Goal: Information Seeking & Learning: Find specific page/section

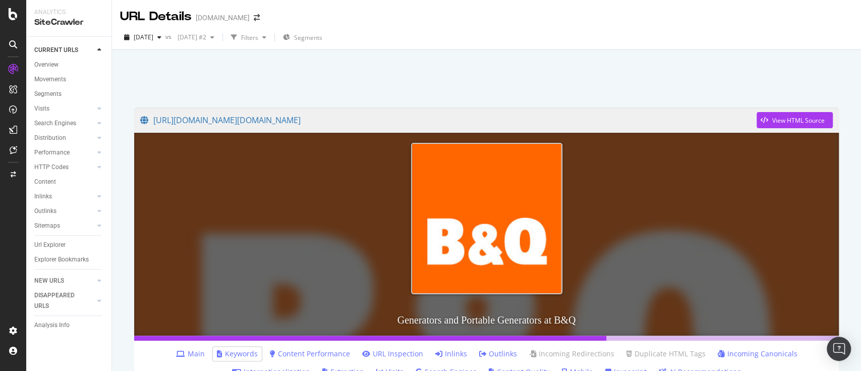
scroll to position [673, 0]
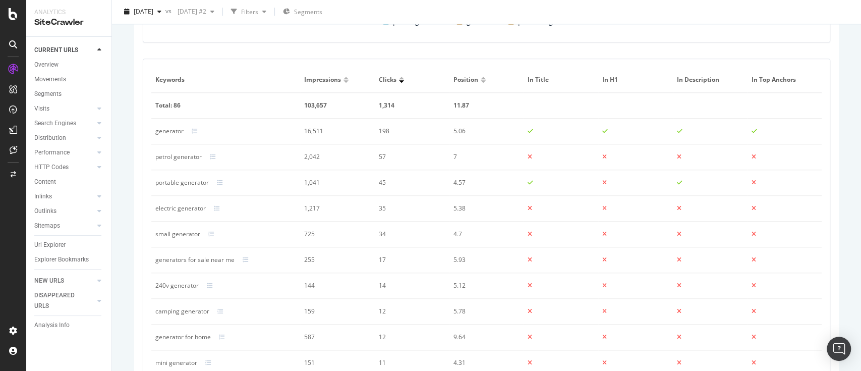
click at [182, 163] on td "petrol generator" at bounding box center [225, 157] width 149 height 26
click at [187, 150] on td "petrol generator" at bounding box center [225, 157] width 149 height 26
click at [191, 155] on div "petrol generator" at bounding box center [178, 156] width 46 height 9
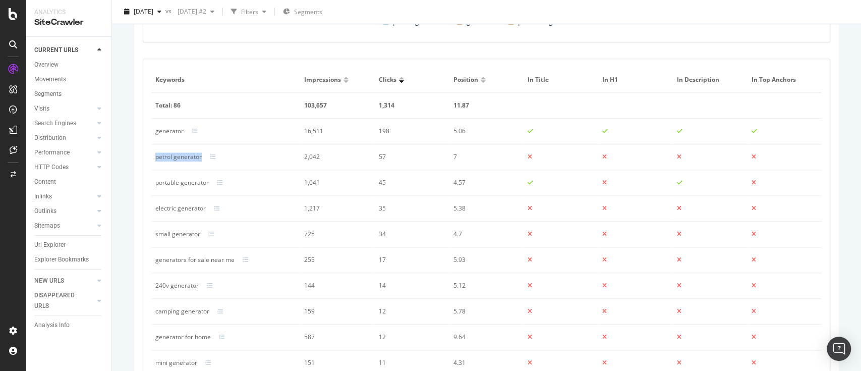
click at [191, 155] on div "petrol generator" at bounding box center [178, 156] width 46 height 9
click at [178, 180] on div "portable generator" at bounding box center [181, 182] width 53 height 9
copy div "portable generator"
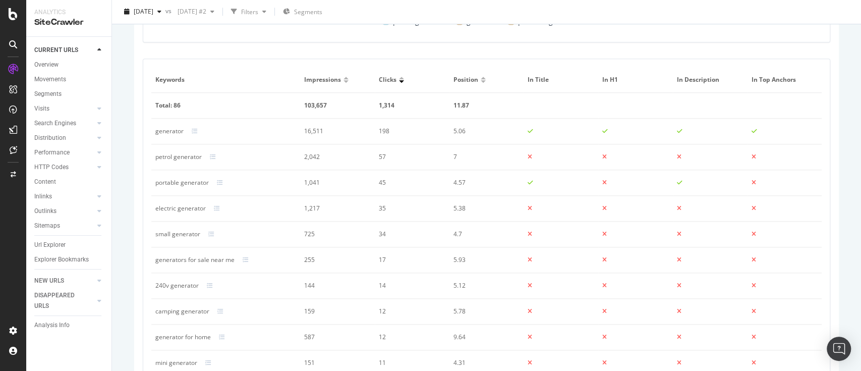
click at [183, 158] on div "petrol generator" at bounding box center [178, 156] width 46 height 9
copy div "petrol generator"
click at [178, 208] on div "electric generator" at bounding box center [180, 208] width 50 height 9
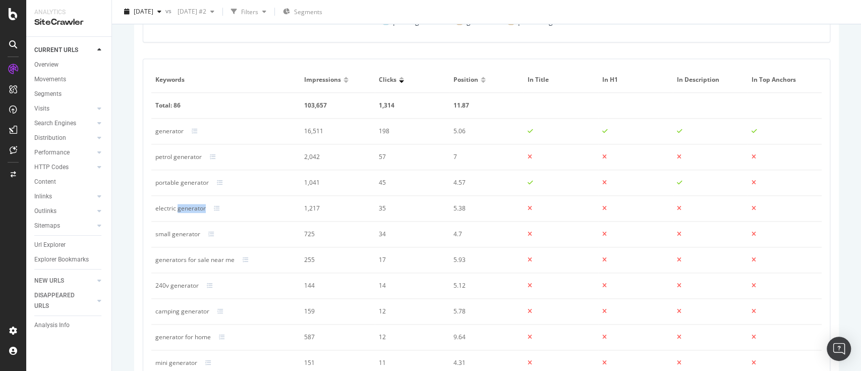
click at [178, 208] on div "electric generator" at bounding box center [180, 208] width 50 height 9
copy div "electric generator"
click at [185, 236] on div "small generator" at bounding box center [177, 234] width 45 height 9
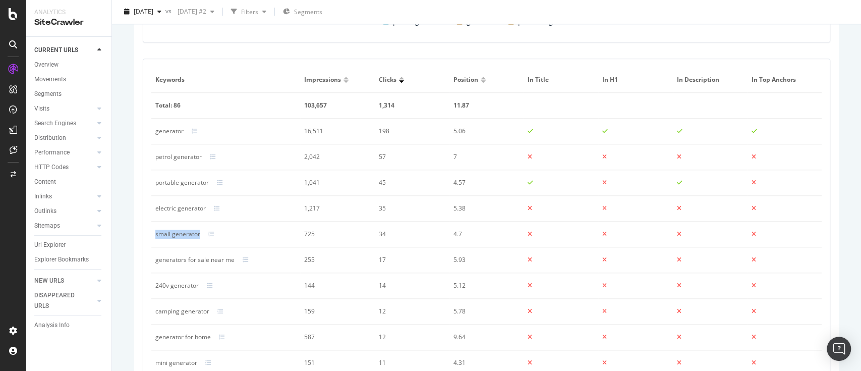
click at [185, 236] on div "small generator" at bounding box center [177, 234] width 45 height 9
copy div "small generator"
click at [194, 311] on div "camping generator" at bounding box center [182, 311] width 54 height 9
click at [195, 314] on div "camping generator" at bounding box center [182, 311] width 54 height 9
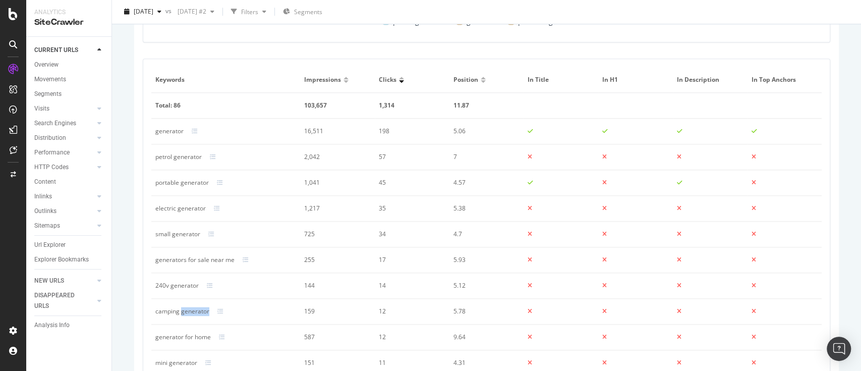
click at [192, 309] on div "camping generator" at bounding box center [182, 311] width 54 height 9
click at [181, 337] on div "generator for home" at bounding box center [182, 336] width 55 height 9
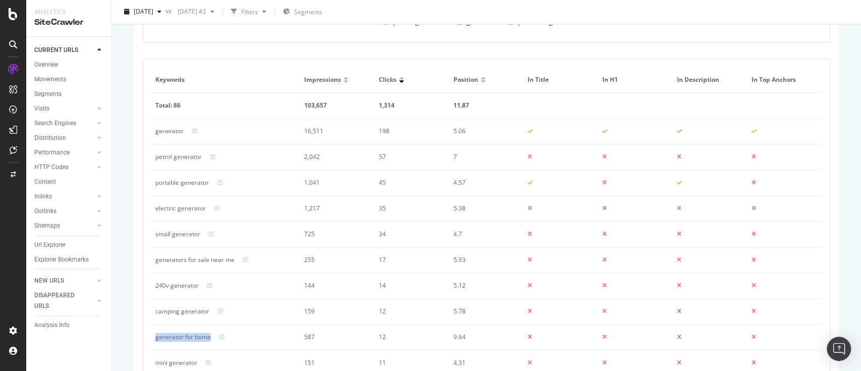
click at [181, 337] on div "generator for home" at bounding box center [182, 336] width 55 height 9
copy div "generator for home"
click at [168, 360] on div "mini generator" at bounding box center [176, 362] width 42 height 9
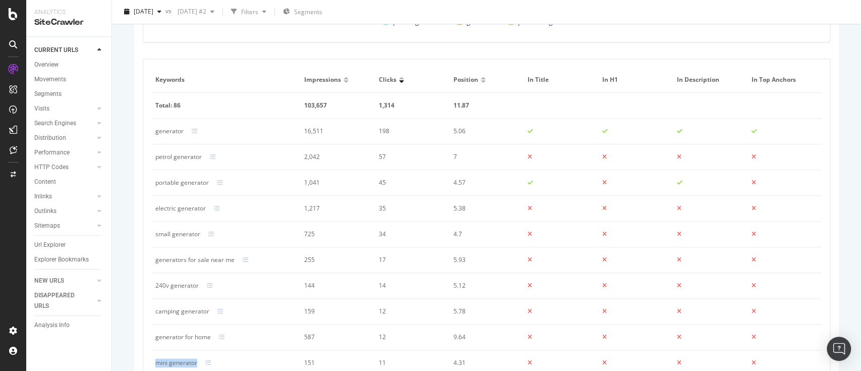
copy div "mini generator"
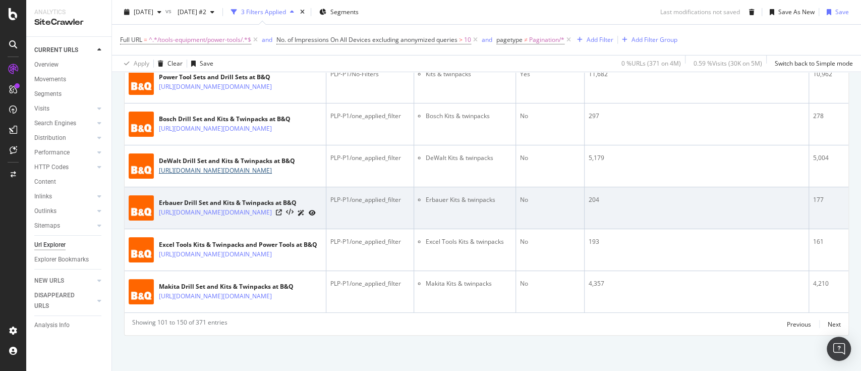
scroll to position [3212, 0]
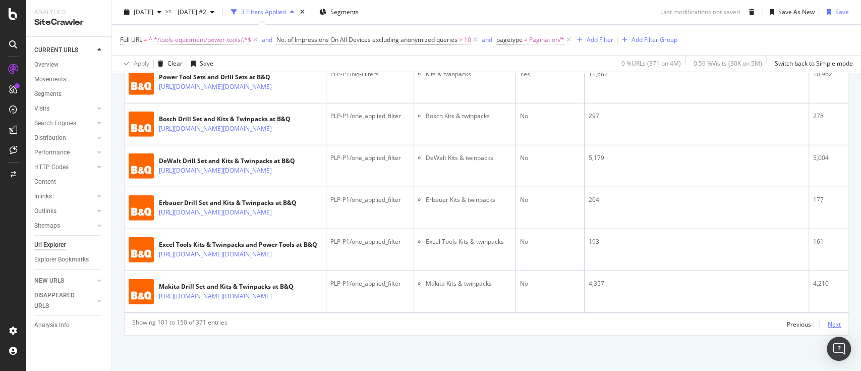
click at [828, 326] on div "Next" at bounding box center [834, 324] width 13 height 9
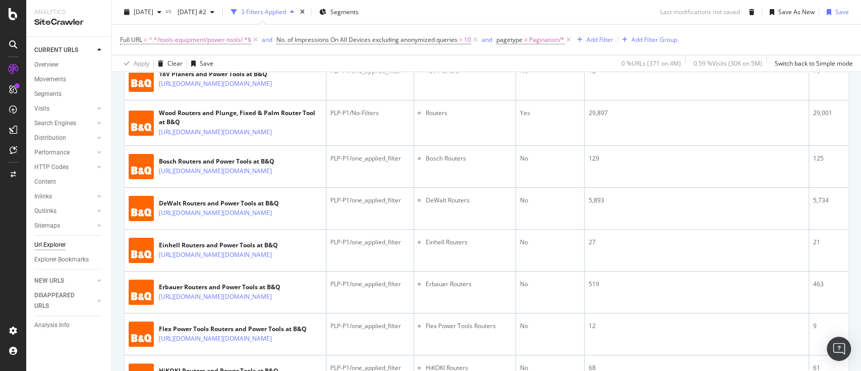
scroll to position [1817, 0]
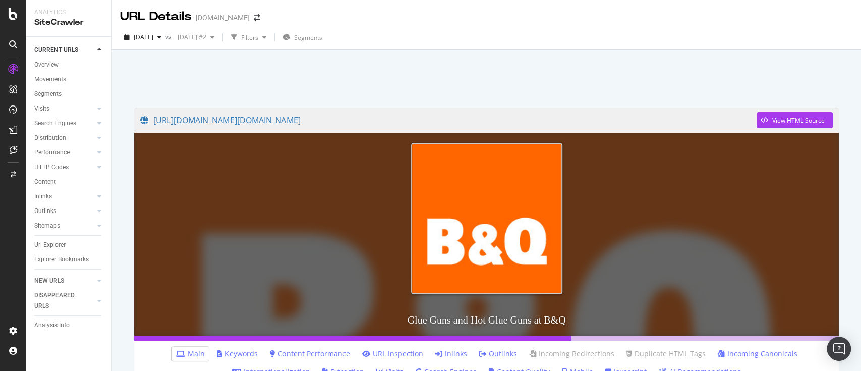
click at [241, 357] on link "Keywords" at bounding box center [237, 354] width 41 height 10
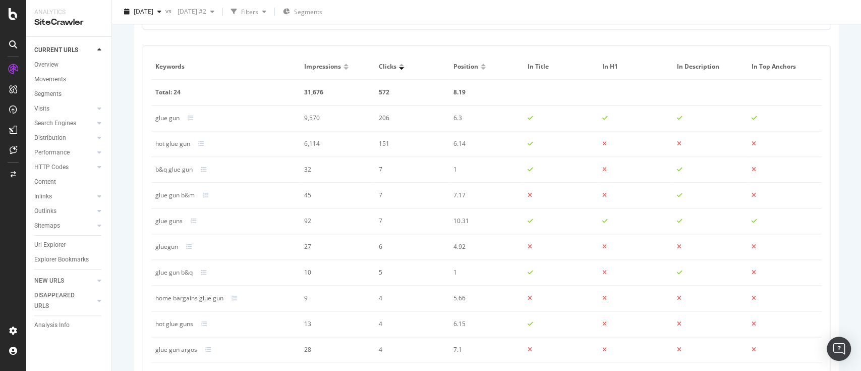
scroll to position [666, 0]
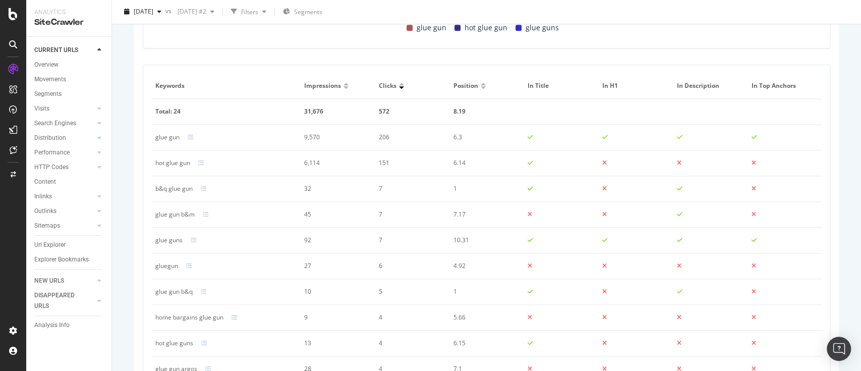
click at [180, 160] on div "hot glue gun" at bounding box center [172, 162] width 35 height 9
copy div "hot glue gun"
click at [172, 239] on div "glue guns" at bounding box center [168, 240] width 27 height 9
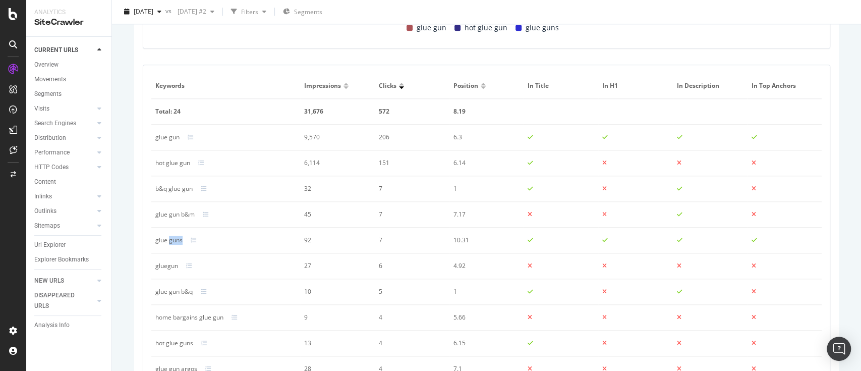
click at [172, 239] on div "glue guns" at bounding box center [168, 240] width 27 height 9
click at [174, 239] on div "glue guns" at bounding box center [168, 240] width 27 height 9
copy div "glue guns"
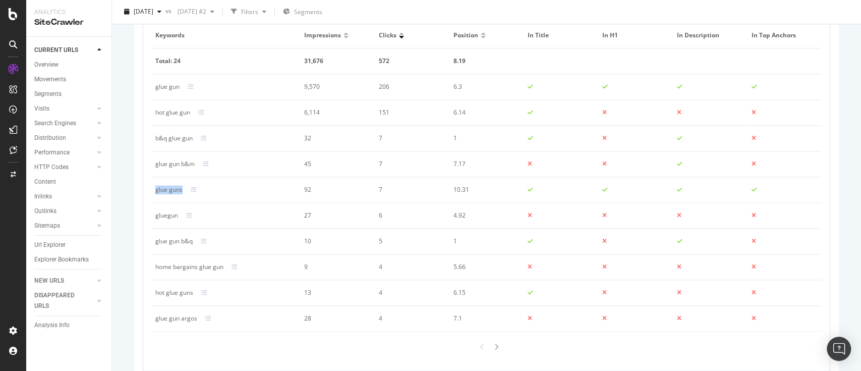
scroll to position [734, 0]
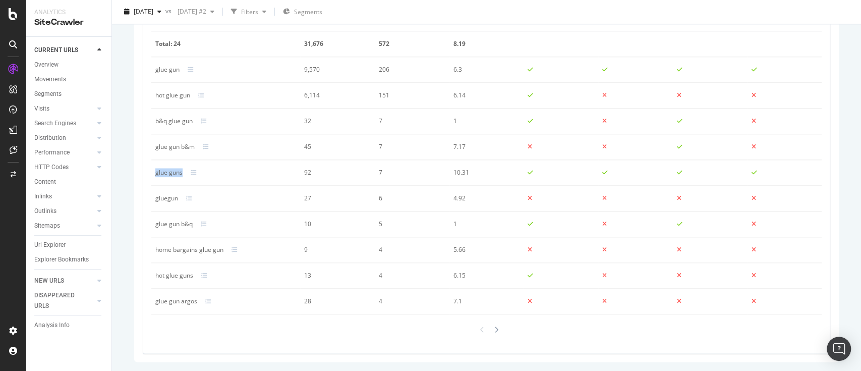
click at [181, 276] on div "hot glue guns" at bounding box center [174, 275] width 38 height 9
copy div "hot glue guns"
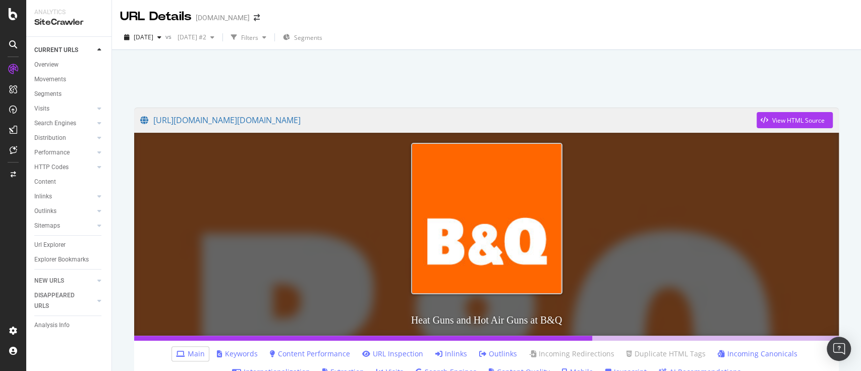
click at [237, 358] on link "Keywords" at bounding box center [237, 354] width 41 height 10
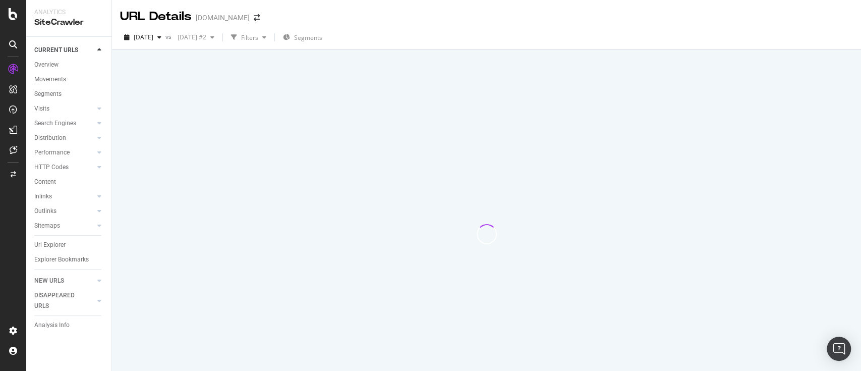
click at [237, 353] on div at bounding box center [486, 233] width 725 height 273
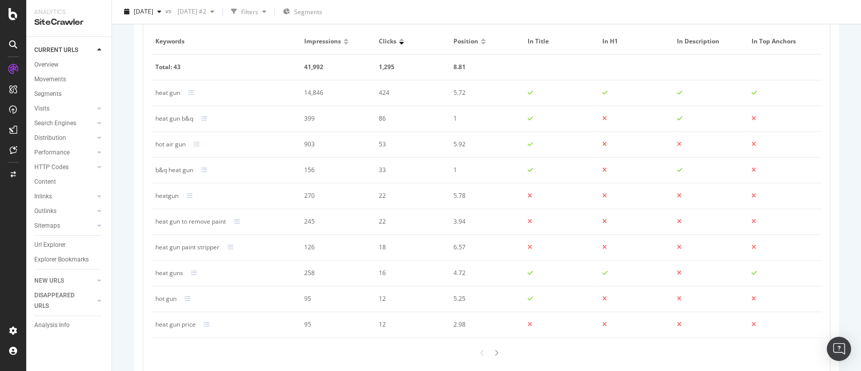
scroll to position [734, 0]
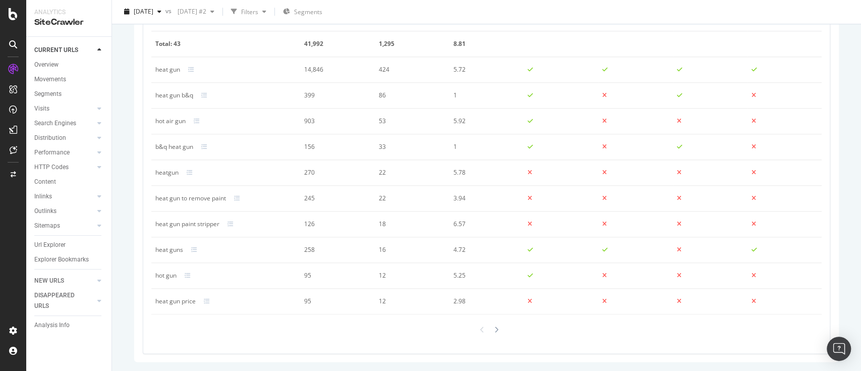
click at [175, 121] on div "hot air gun" at bounding box center [170, 121] width 30 height 9
copy div "hot air gun"
click at [168, 171] on div "heatgun" at bounding box center [166, 172] width 23 height 9
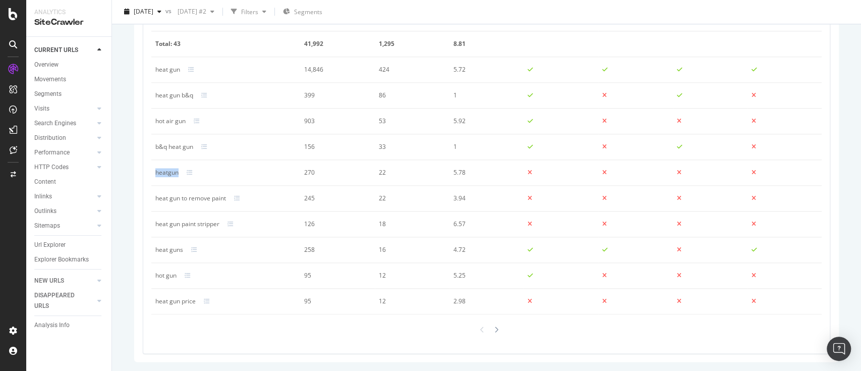
click at [168, 171] on div "heatgun" at bounding box center [166, 172] width 23 height 9
copy div "heatgun"
click at [205, 197] on div "heat gun to remove paint" at bounding box center [190, 198] width 71 height 9
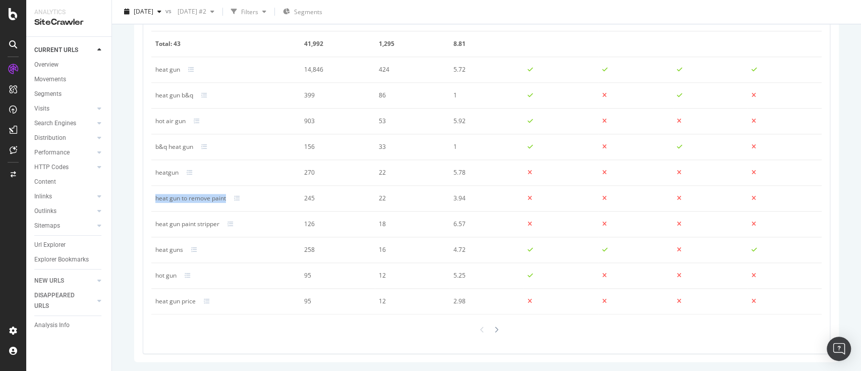
click at [205, 197] on div "heat gun to remove paint" at bounding box center [190, 198] width 71 height 9
copy div "heat gun to remove paint"
click at [200, 224] on div "heat gun paint stripper" at bounding box center [187, 223] width 64 height 9
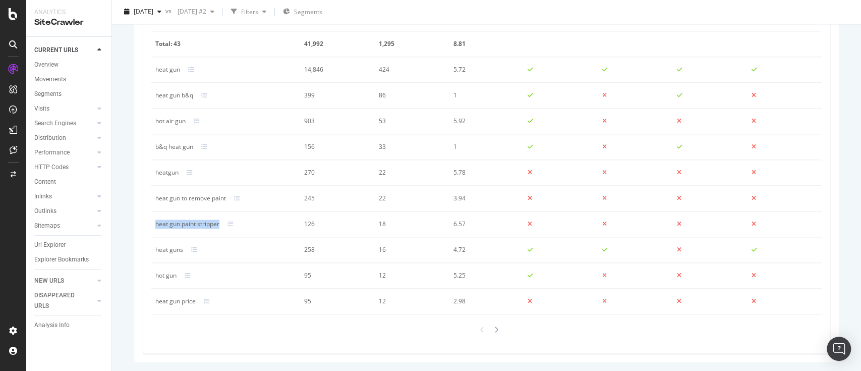
copy div "heat gun paint stripper"
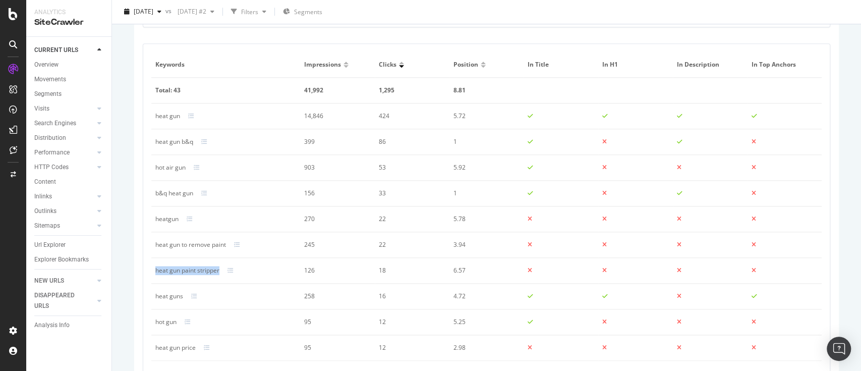
scroll to position [666, 0]
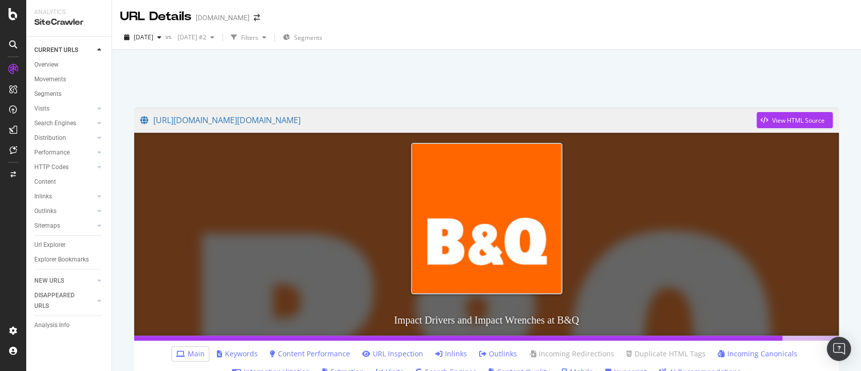
click at [236, 354] on link "Keywords" at bounding box center [237, 354] width 41 height 10
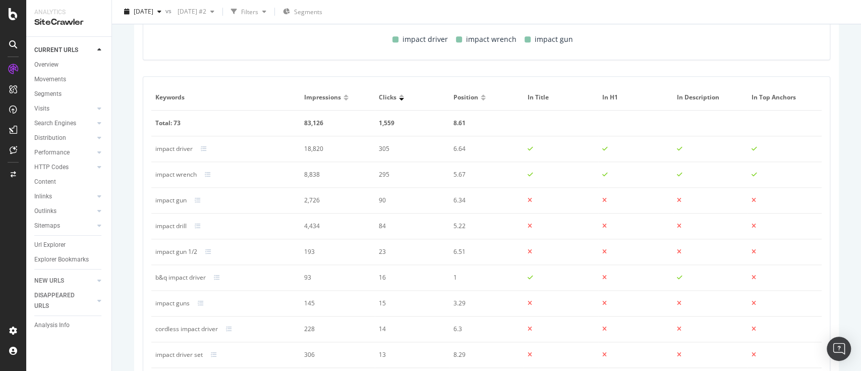
scroll to position [722, 0]
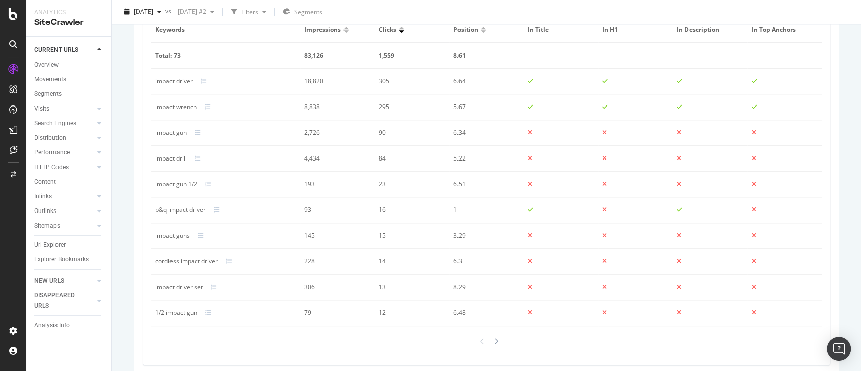
click at [169, 135] on div "impact gun" at bounding box center [170, 132] width 31 height 9
copy div "impact gun"
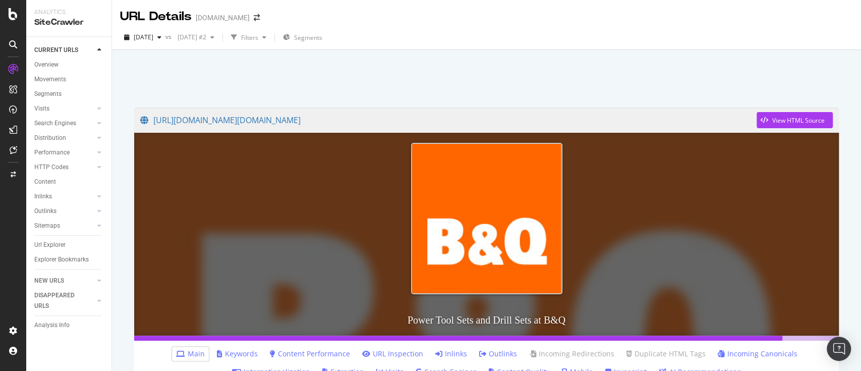
scroll to position [67, 0]
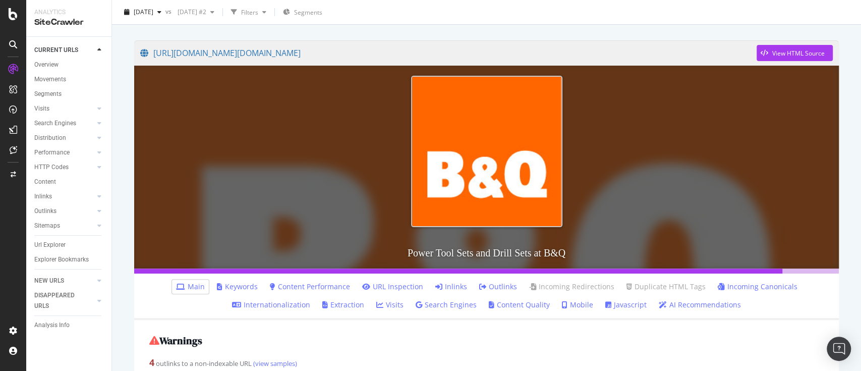
click at [246, 283] on link "Keywords" at bounding box center [237, 287] width 41 height 10
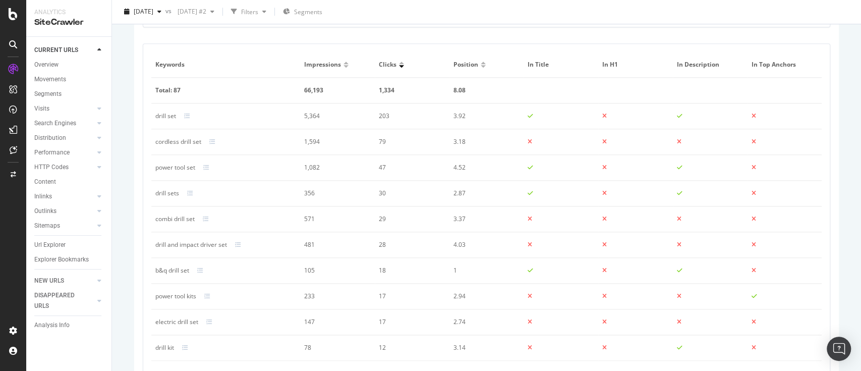
scroll to position [666, 0]
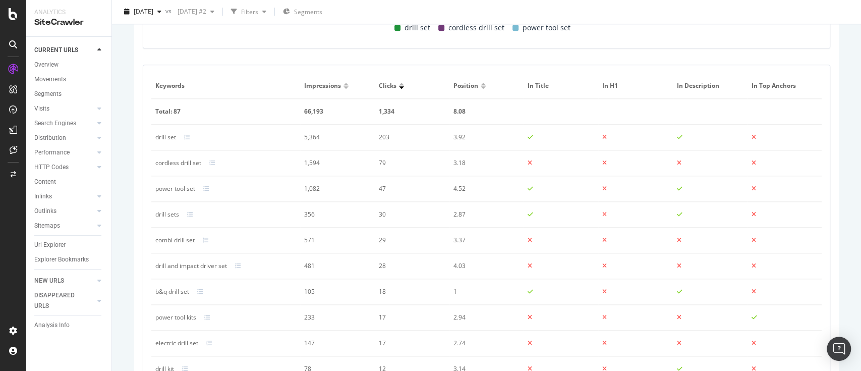
click at [173, 161] on div "cordless drill set" at bounding box center [178, 162] width 46 height 9
copy div "cordless drill set"
click at [179, 188] on div "power tool set" at bounding box center [175, 188] width 40 height 9
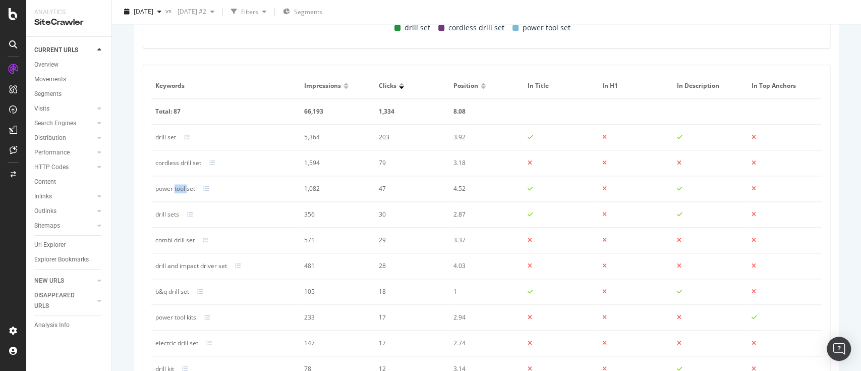
click at [179, 188] on div "power tool set" at bounding box center [175, 188] width 40 height 9
copy div "power tool set"
click at [181, 240] on div "combi drill set" at bounding box center [174, 240] width 39 height 9
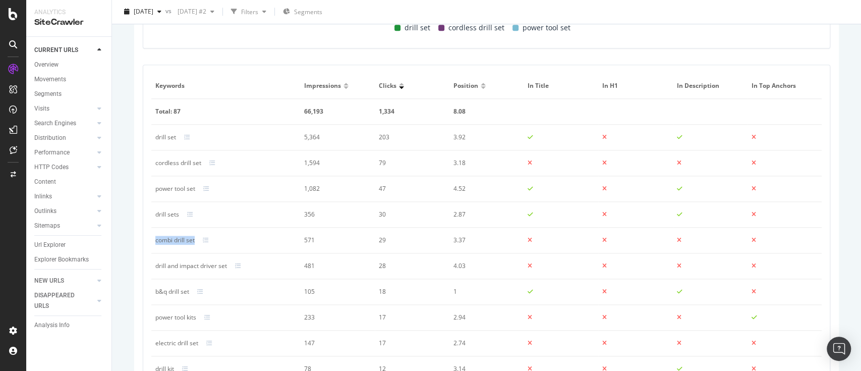
click at [181, 240] on div "combi drill set" at bounding box center [174, 240] width 39 height 9
copy div "combi drill set"
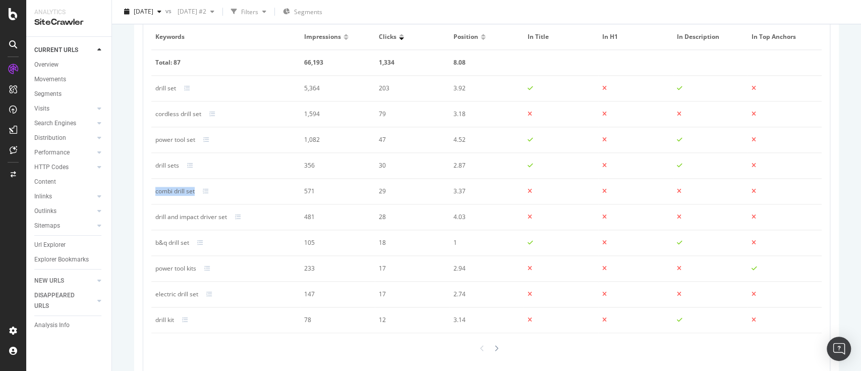
scroll to position [734, 0]
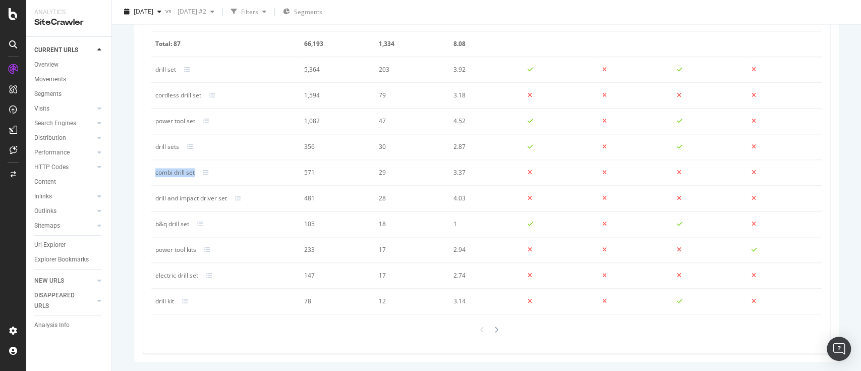
click at [202, 196] on div "drill and impact driver set" at bounding box center [191, 198] width 72 height 9
copy div "drill and impact driver set"
click at [180, 276] on div "electric drill set" at bounding box center [176, 275] width 43 height 9
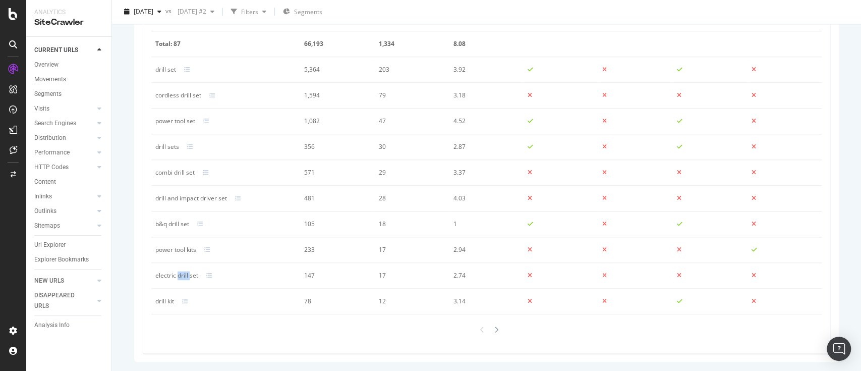
click at [180, 276] on div "electric drill set" at bounding box center [176, 275] width 43 height 9
copy div "electric drill set"
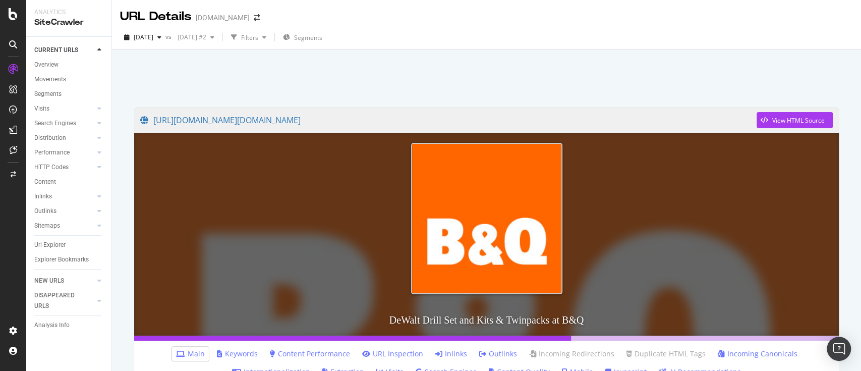
scroll to position [67, 0]
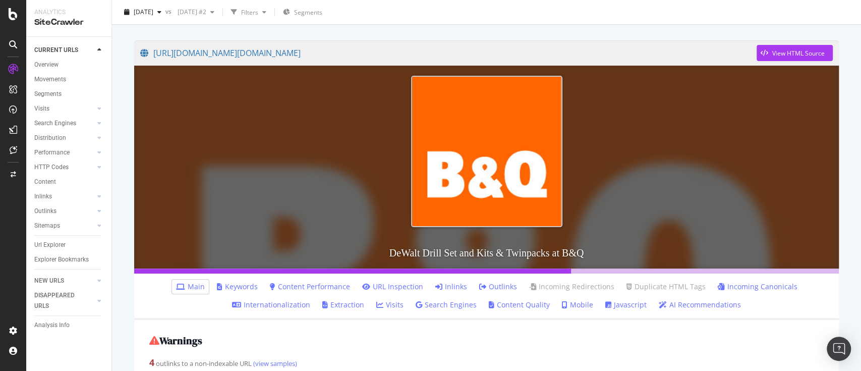
click at [233, 285] on link "Keywords" at bounding box center [237, 287] width 41 height 10
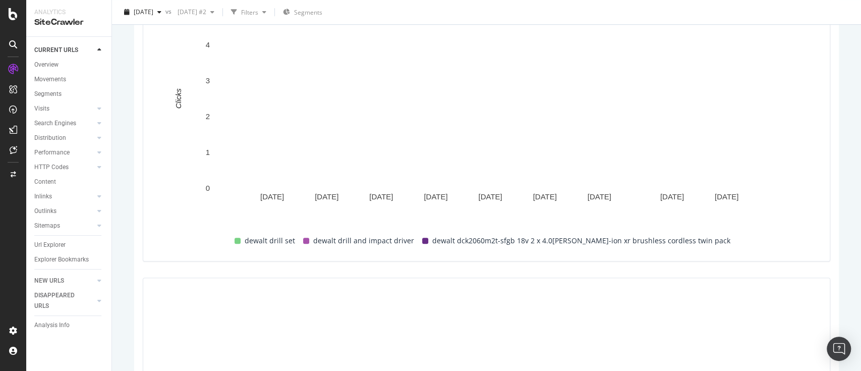
scroll to position [521, 0]
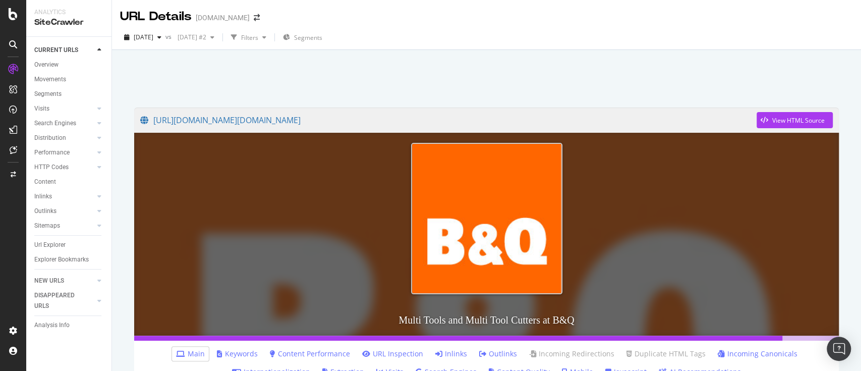
click at [242, 350] on link "Keywords" at bounding box center [237, 354] width 41 height 10
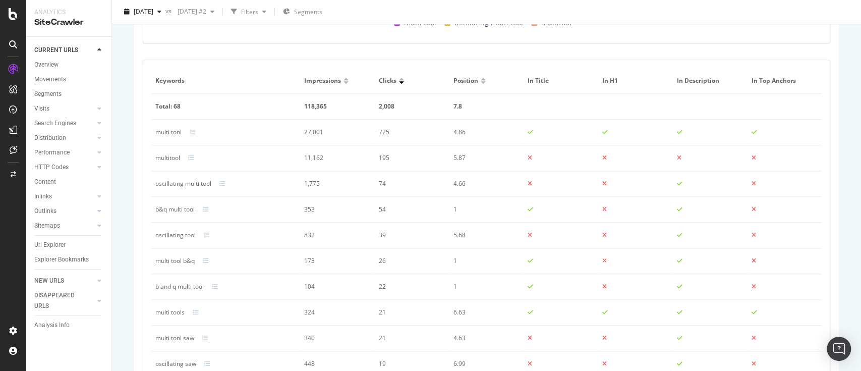
scroll to position [673, 0]
click at [159, 157] on div "multitool" at bounding box center [167, 156] width 25 height 9
copy div "multitool"
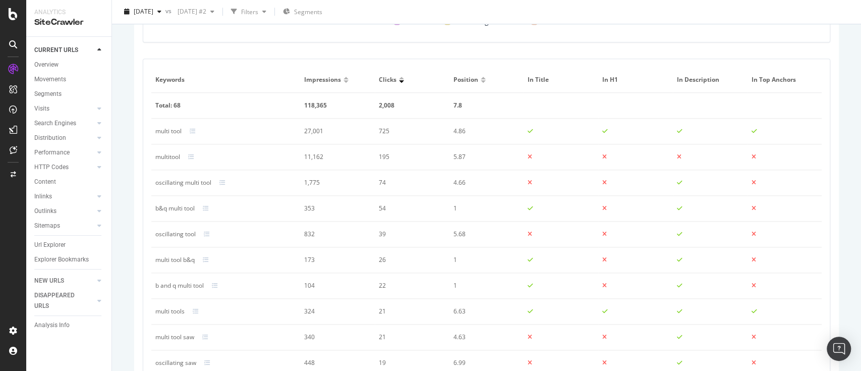
click at [187, 180] on div "oscillating multi tool" at bounding box center [183, 182] width 56 height 9
copy div "oscillating multi tool"
click at [183, 232] on div "oscillating tool" at bounding box center [175, 234] width 40 height 9
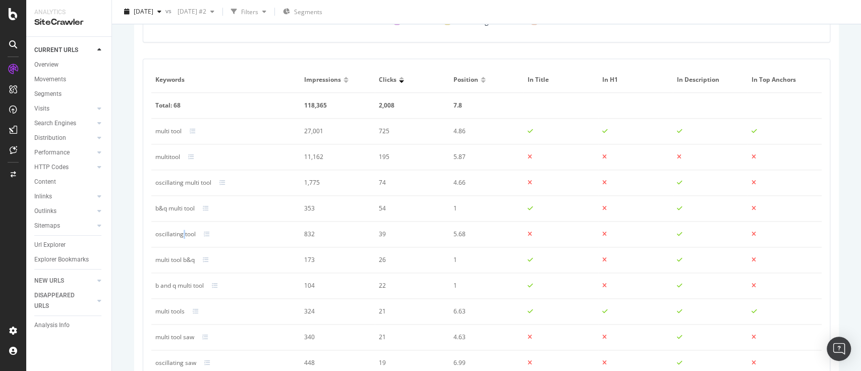
click at [183, 232] on div "oscillating tool" at bounding box center [175, 234] width 40 height 9
copy div "oscillating tool"
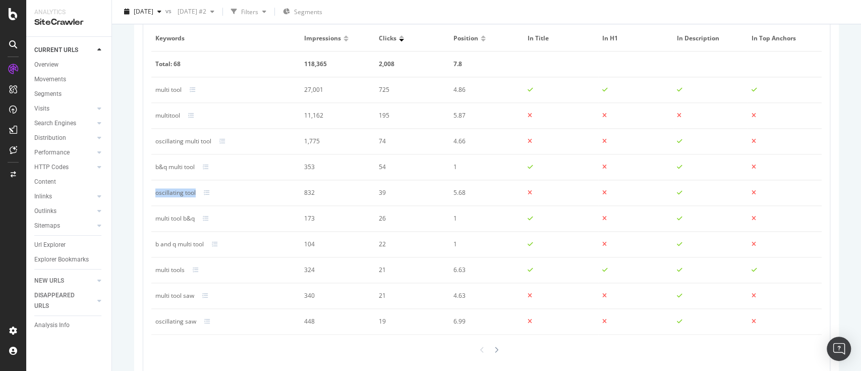
scroll to position [734, 0]
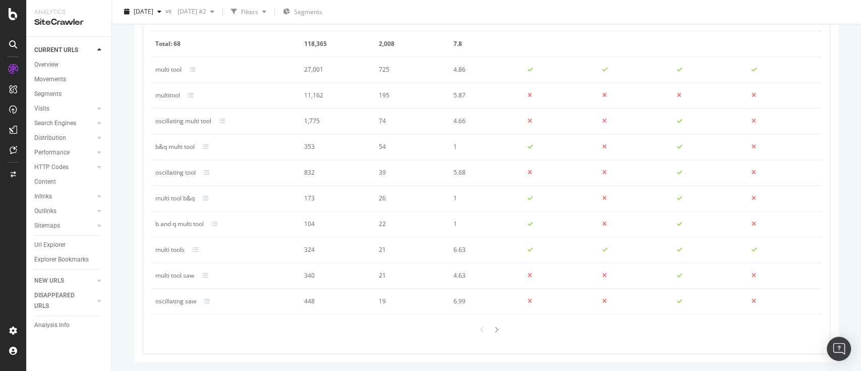
click at [182, 274] on div "multi tool saw" at bounding box center [174, 275] width 39 height 9
copy div "multi tool saw"
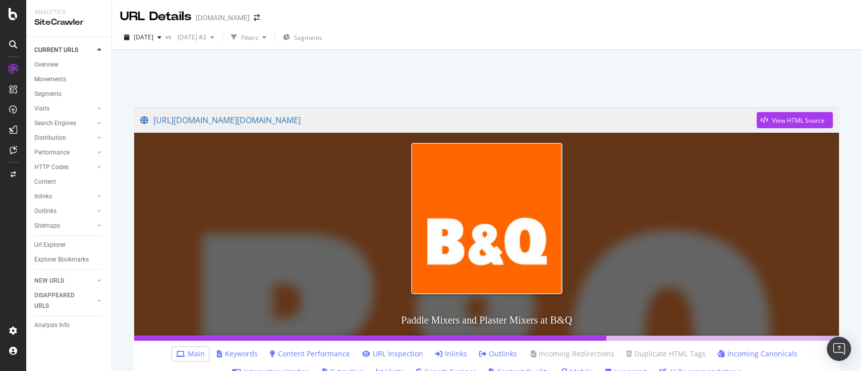
scroll to position [202, 0]
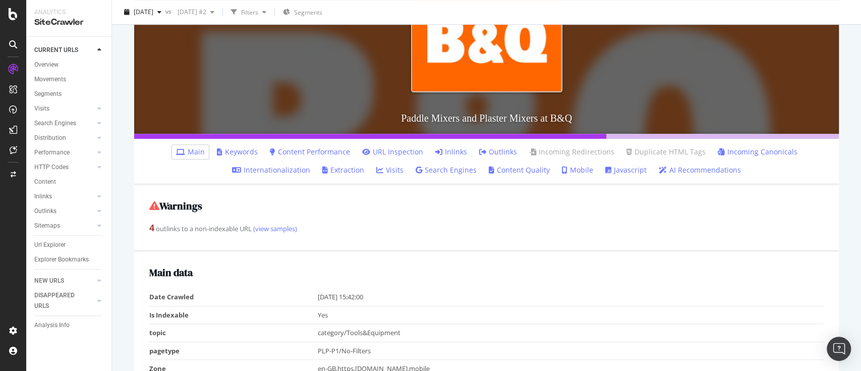
click at [238, 152] on link "Keywords" at bounding box center [237, 152] width 41 height 10
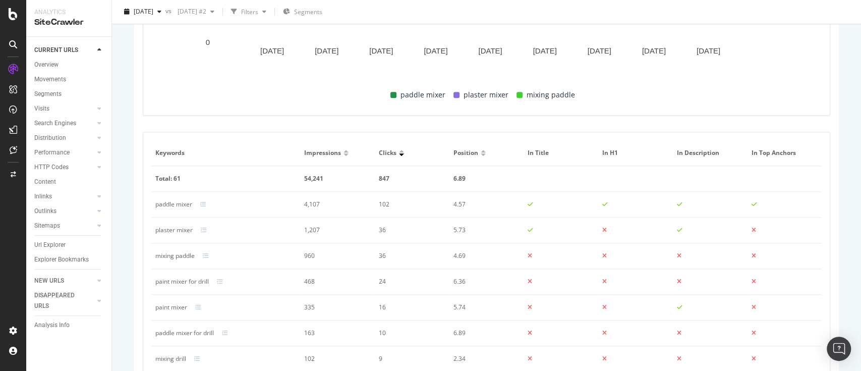
scroll to position [666, 0]
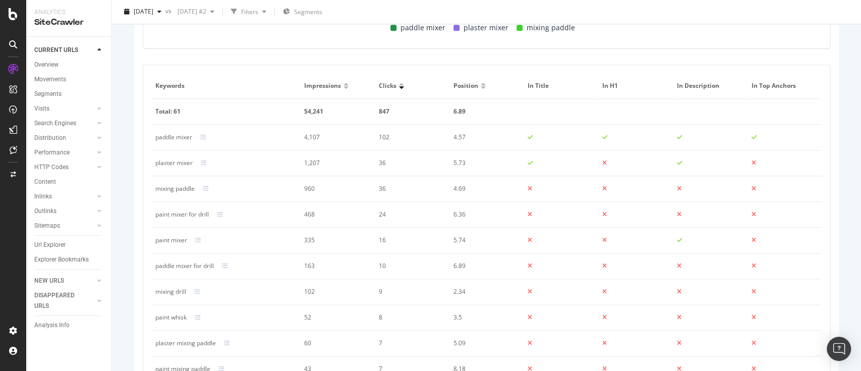
click at [178, 185] on div "mixing paddle" at bounding box center [174, 188] width 39 height 9
copy div "mixing paddle"
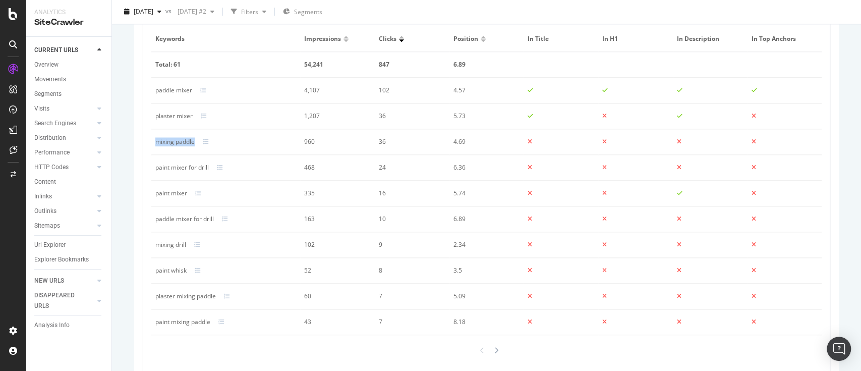
scroll to position [734, 0]
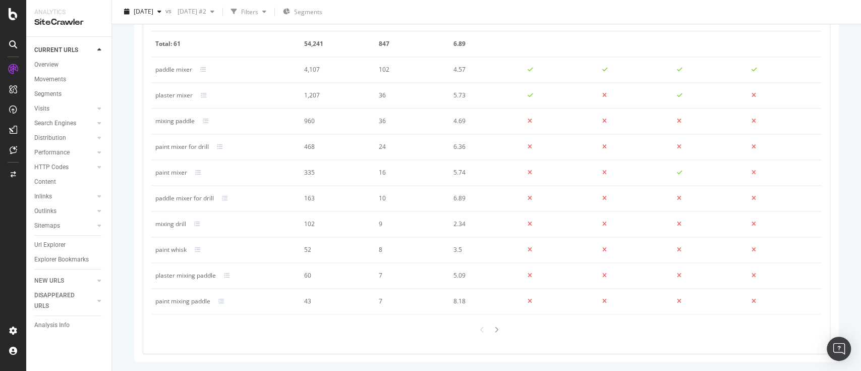
click at [190, 148] on div "paint mixer for drill" at bounding box center [181, 146] width 53 height 9
copy div "paint mixer for drill"
click at [174, 171] on div "paint mixer" at bounding box center [171, 172] width 32 height 9
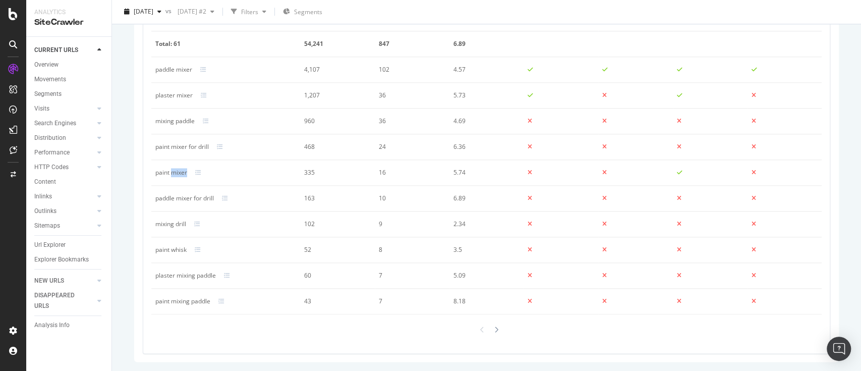
click at [174, 171] on div "paint mixer" at bounding box center [171, 172] width 32 height 9
copy div "paint mixer"
click at [189, 197] on div "paddle mixer for drill" at bounding box center [184, 198] width 59 height 9
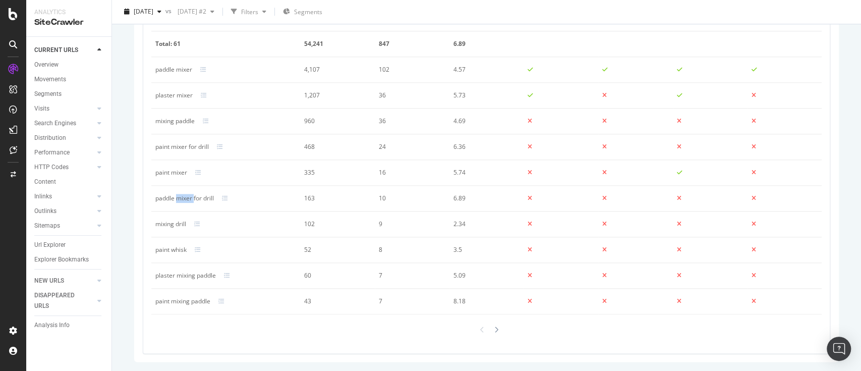
click at [189, 197] on div "paddle mixer for drill" at bounding box center [184, 198] width 59 height 9
copy div "paddle mixer for drill"
click at [169, 225] on div "mixing drill" at bounding box center [170, 223] width 31 height 9
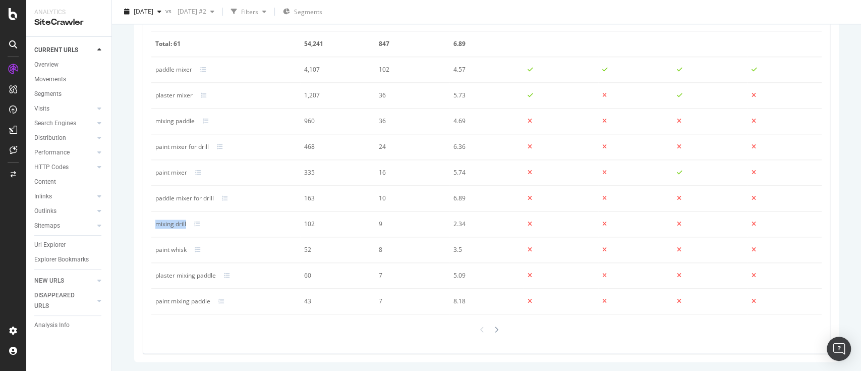
copy div "mixing drill"
click at [173, 251] on div "paint whisk" at bounding box center [170, 249] width 31 height 9
copy div "paint whisk"
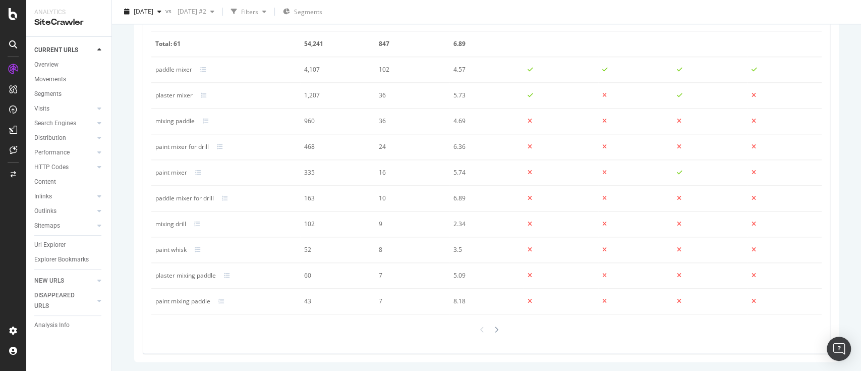
click at [195, 271] on div "plaster mixing paddle" at bounding box center [185, 275] width 61 height 9
copy div "plaster mixing paddle"
click at [196, 297] on div "paint mixing paddle" at bounding box center [182, 301] width 55 height 9
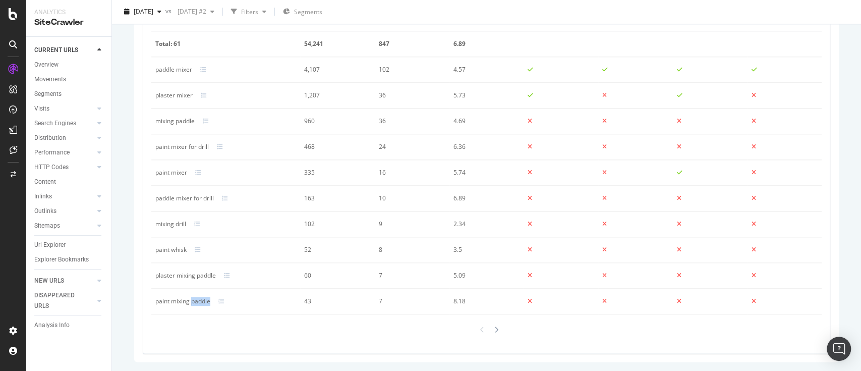
click at [196, 297] on div "paint mixing paddle" at bounding box center [182, 301] width 55 height 9
copy div "paint mixing paddle"
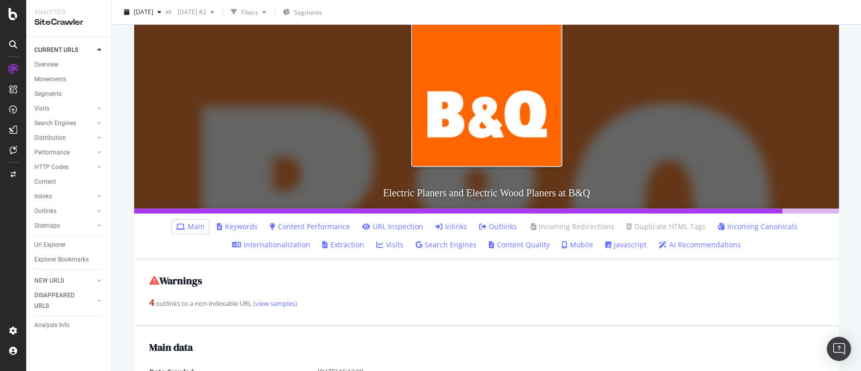
scroll to position [202, 0]
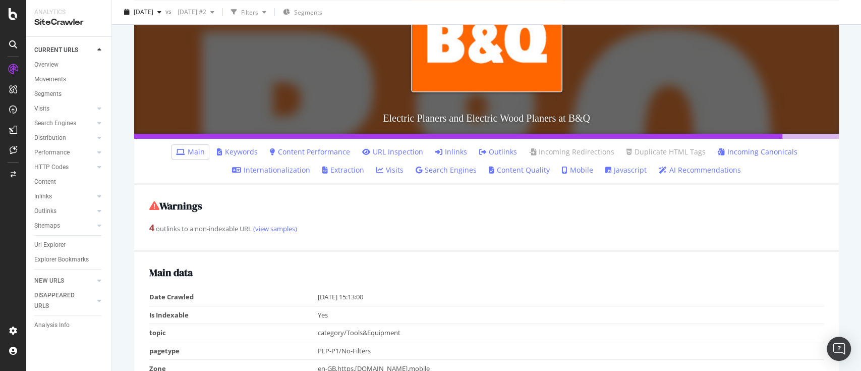
click at [232, 145] on li "Keywords" at bounding box center [237, 152] width 49 height 14
click at [235, 150] on link "Keywords" at bounding box center [237, 152] width 41 height 10
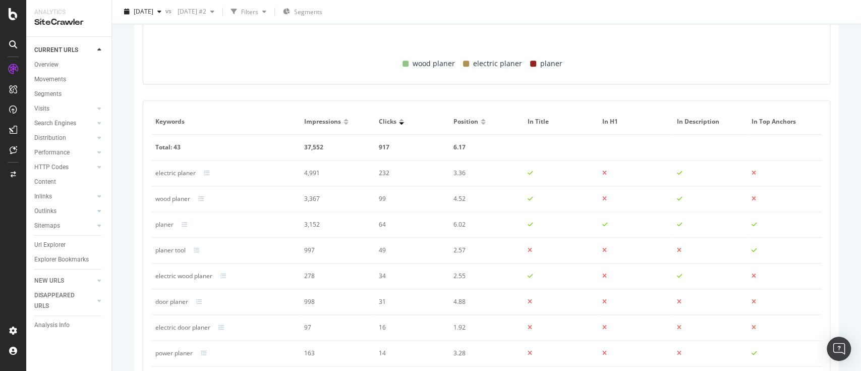
scroll to position [665, 0]
